Goal: Transaction & Acquisition: Register for event/course

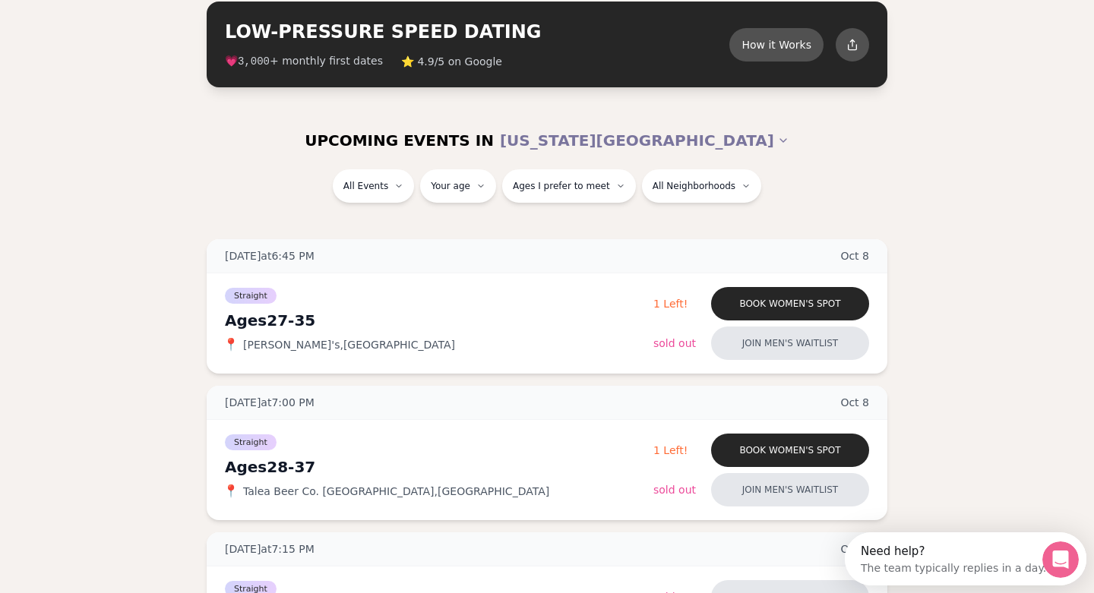
click at [1008, 171] on div "All Events Your age Ages I prefer to meet All Neighborhoods" at bounding box center [547, 195] width 1094 height 52
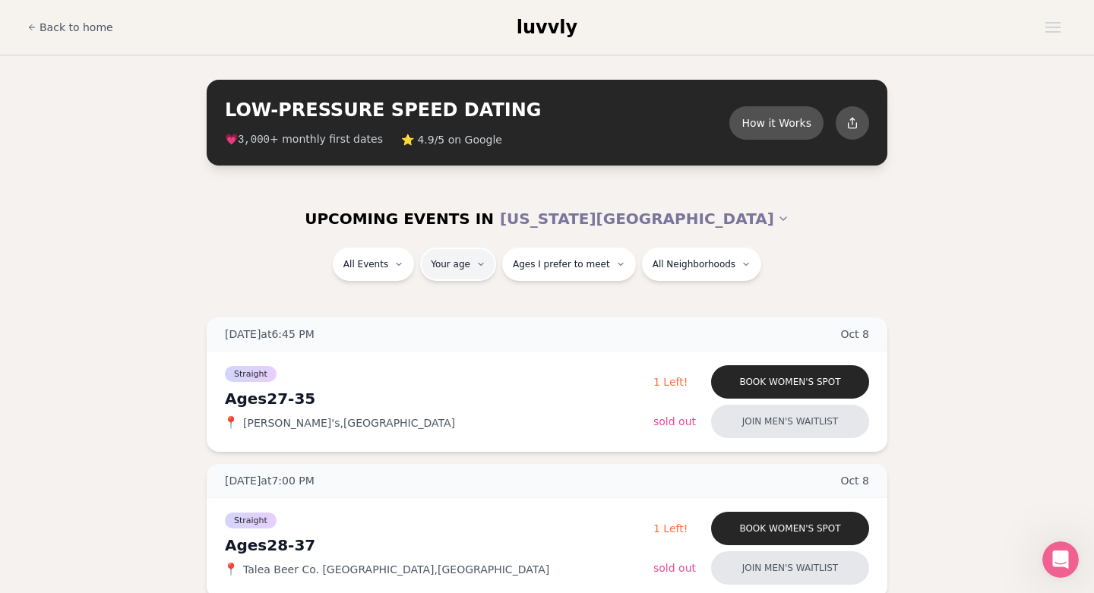
type input "**"
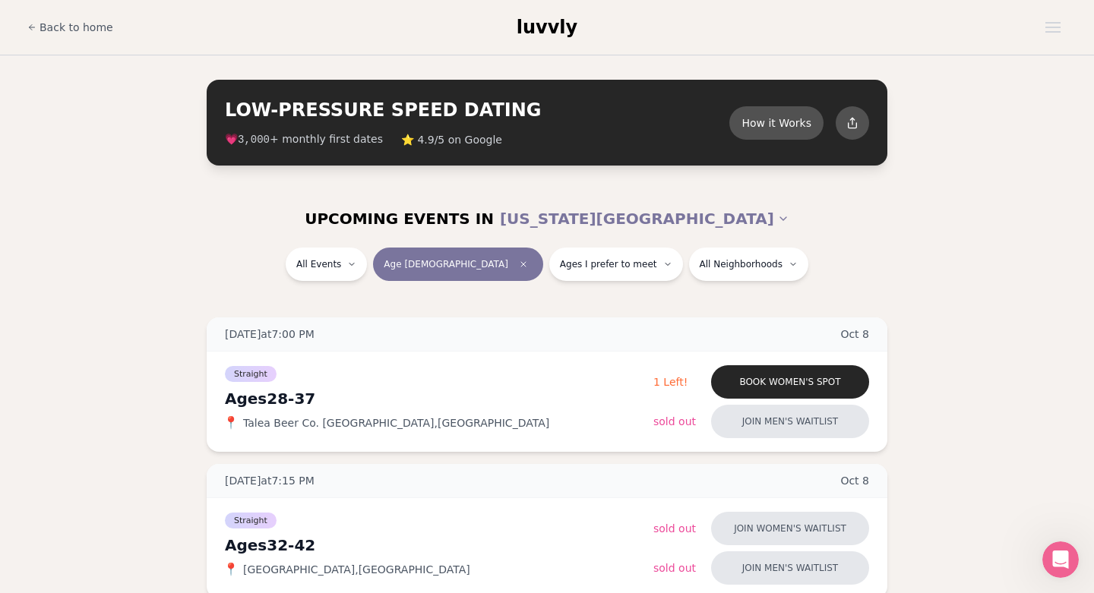
click at [62, 33] on span "Back to home" at bounding box center [77, 27] width 74 height 15
